Goal: Task Accomplishment & Management: Use online tool/utility

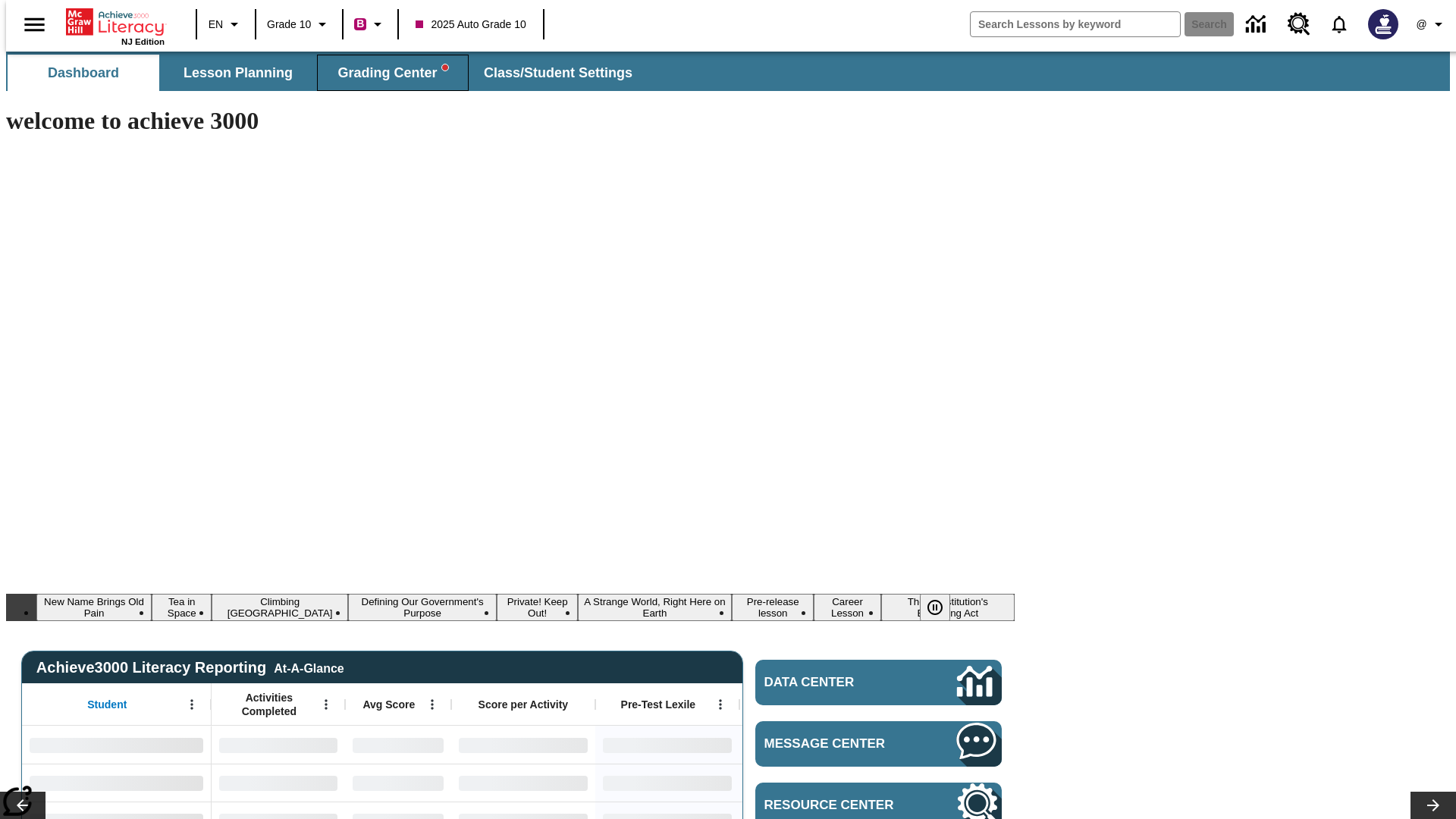
click at [387, 73] on span "Grading Center" at bounding box center [392, 73] width 110 height 17
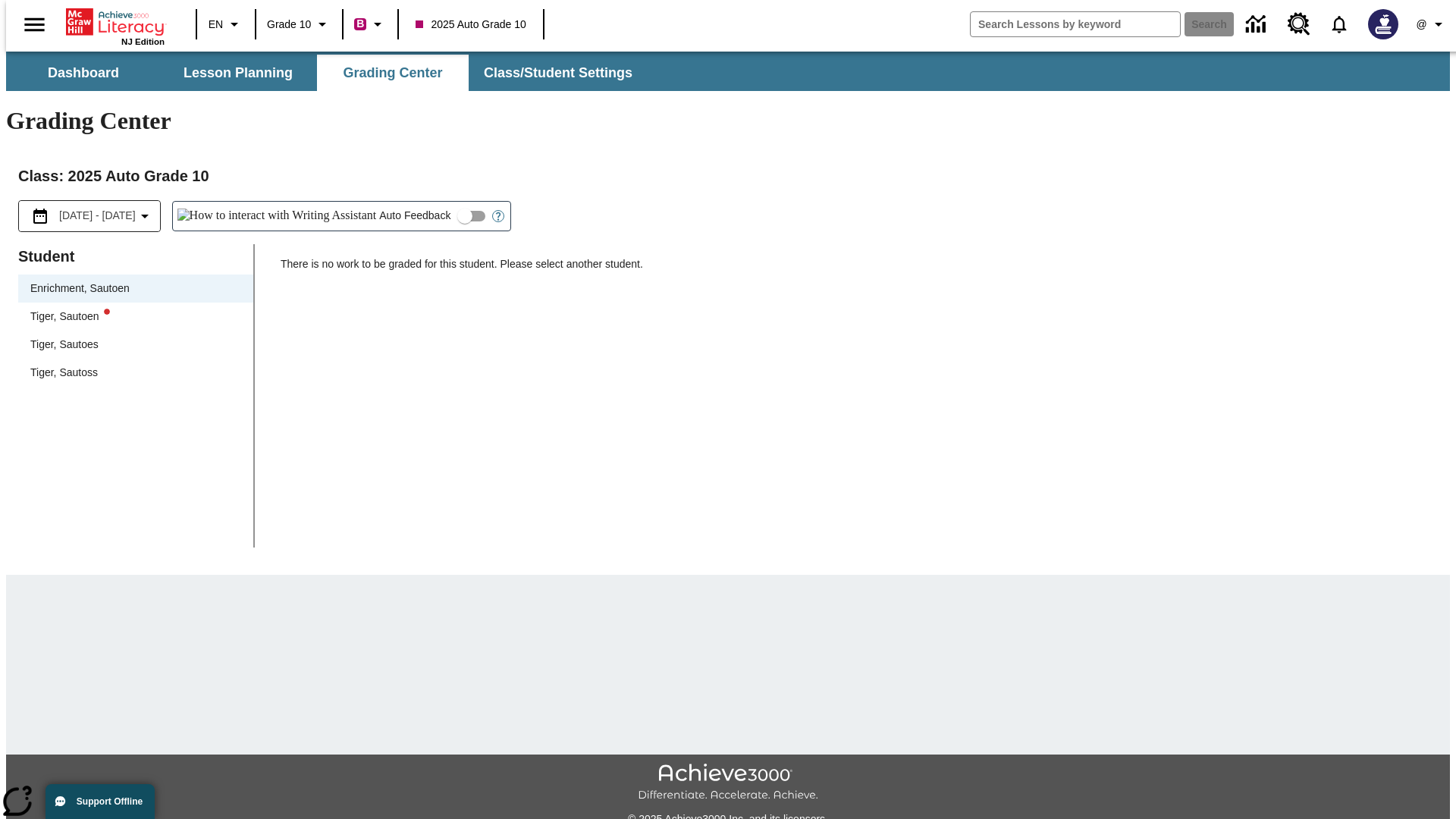
click at [130, 309] on div "Tiger, Sautoen" at bounding box center [136, 317] width 211 height 16
click at [422, 202] on input "Auto Feedback" at bounding box center [465, 216] width 87 height 29
checkbox input "true"
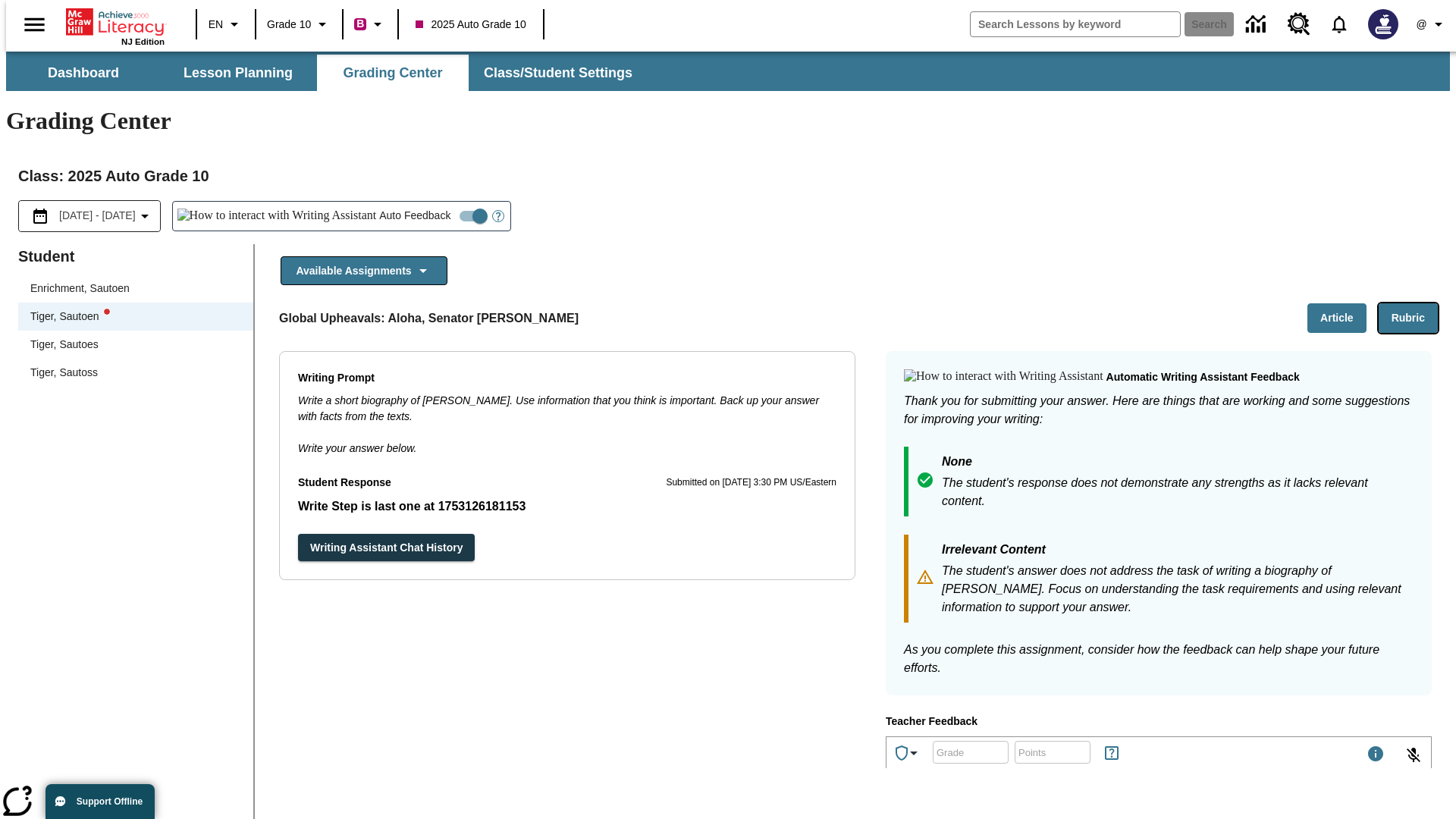
click at [1414, 303] on button "Rubric" at bounding box center [1408, 318] width 59 height 30
click at [1343, 303] on button "Article" at bounding box center [1337, 318] width 59 height 30
click at [225, 24] on icon "Language: EN, Select a language" at bounding box center [234, 23] width 18 height 18
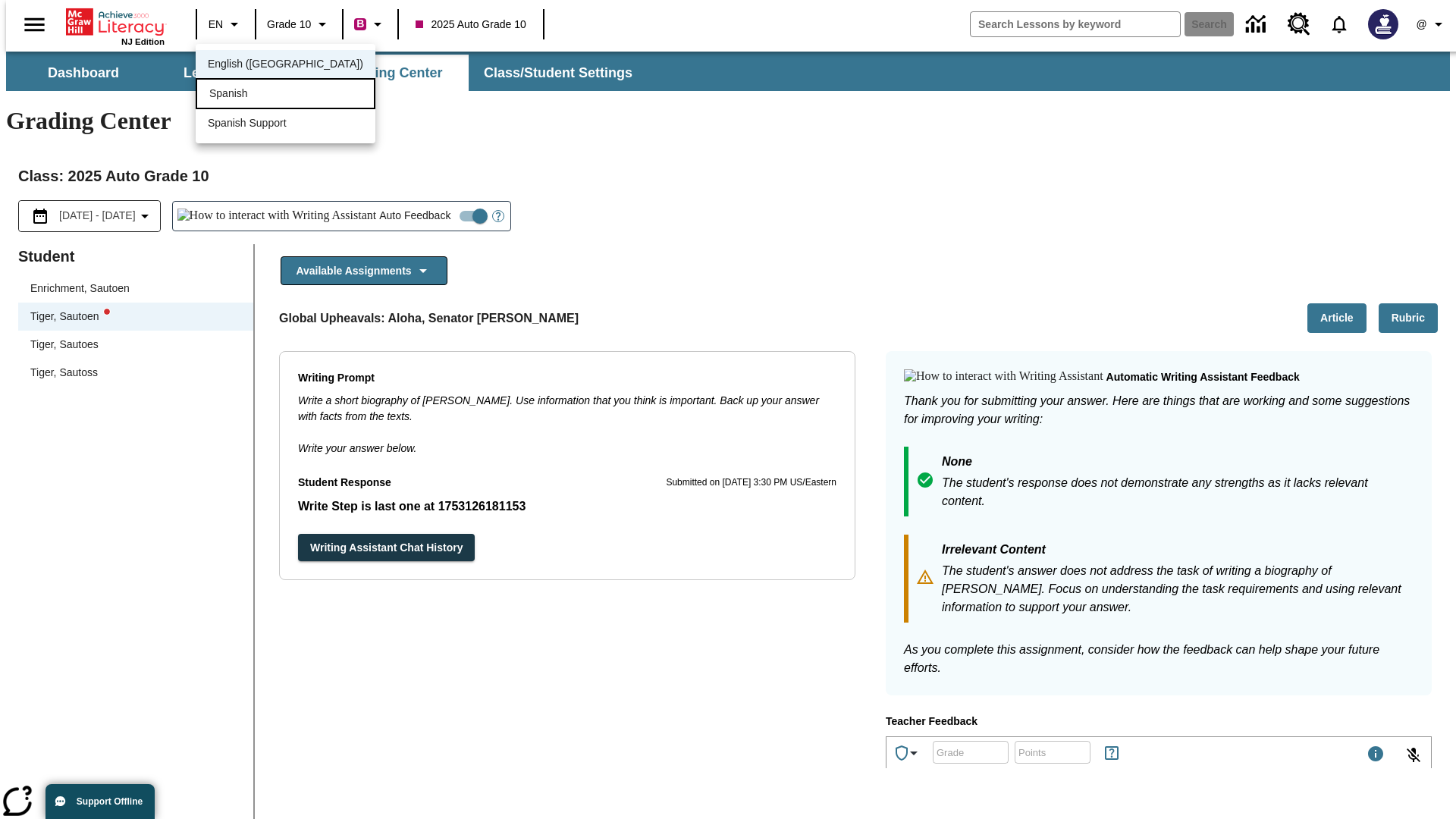
click at [253, 95] on div "Spanish" at bounding box center [285, 94] width 179 height 31
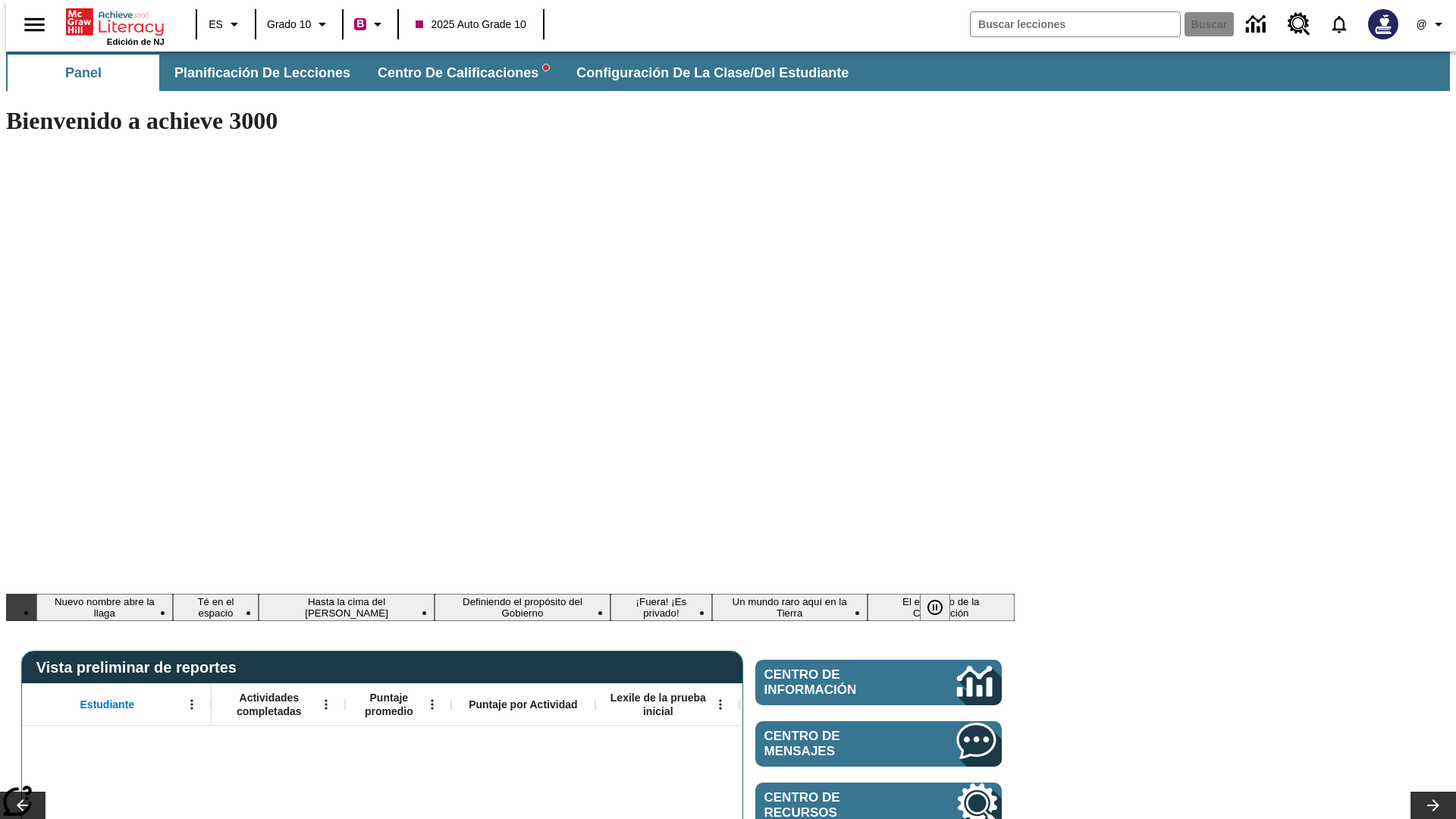
type input "-1"
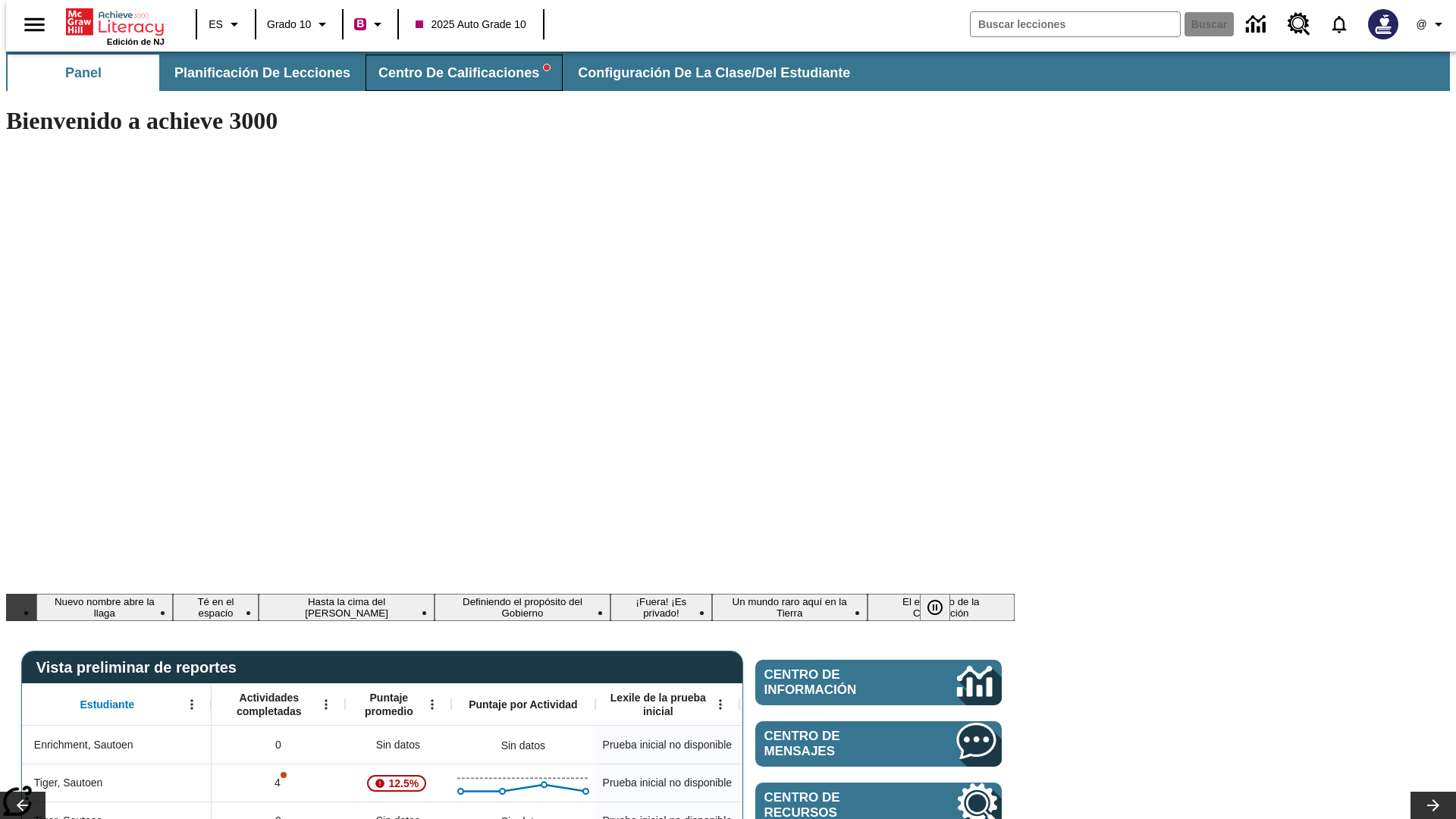
click at [452, 73] on span "Centro de calificaciones" at bounding box center [464, 73] width 172 height 17
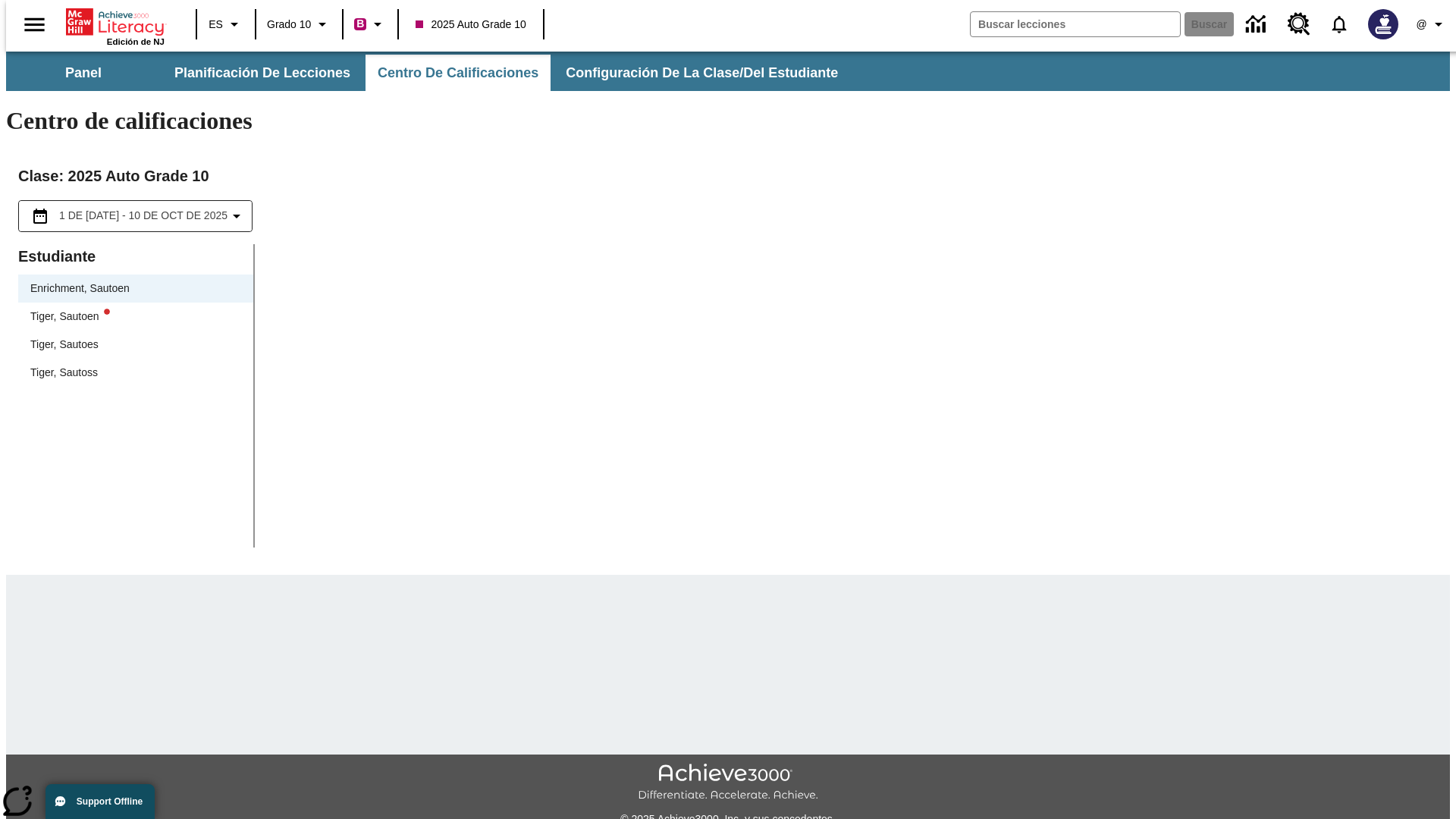
click at [130, 309] on div "Tiger, Sautoen" at bounding box center [136, 317] width 211 height 16
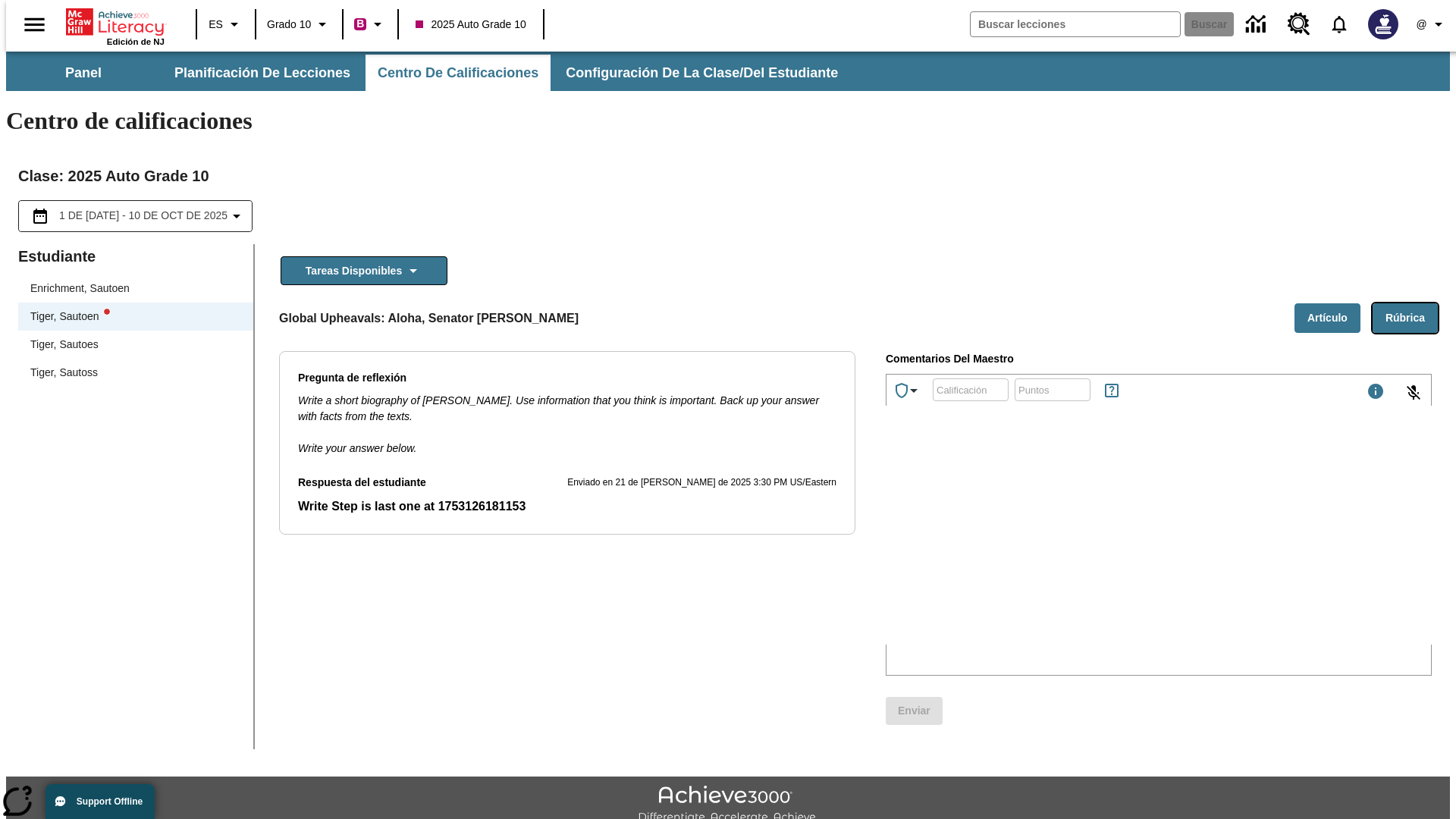
click at [1411, 303] on button "Rúbrica" at bounding box center [1405, 318] width 66 height 30
